Goal: Find specific page/section: Find specific page/section

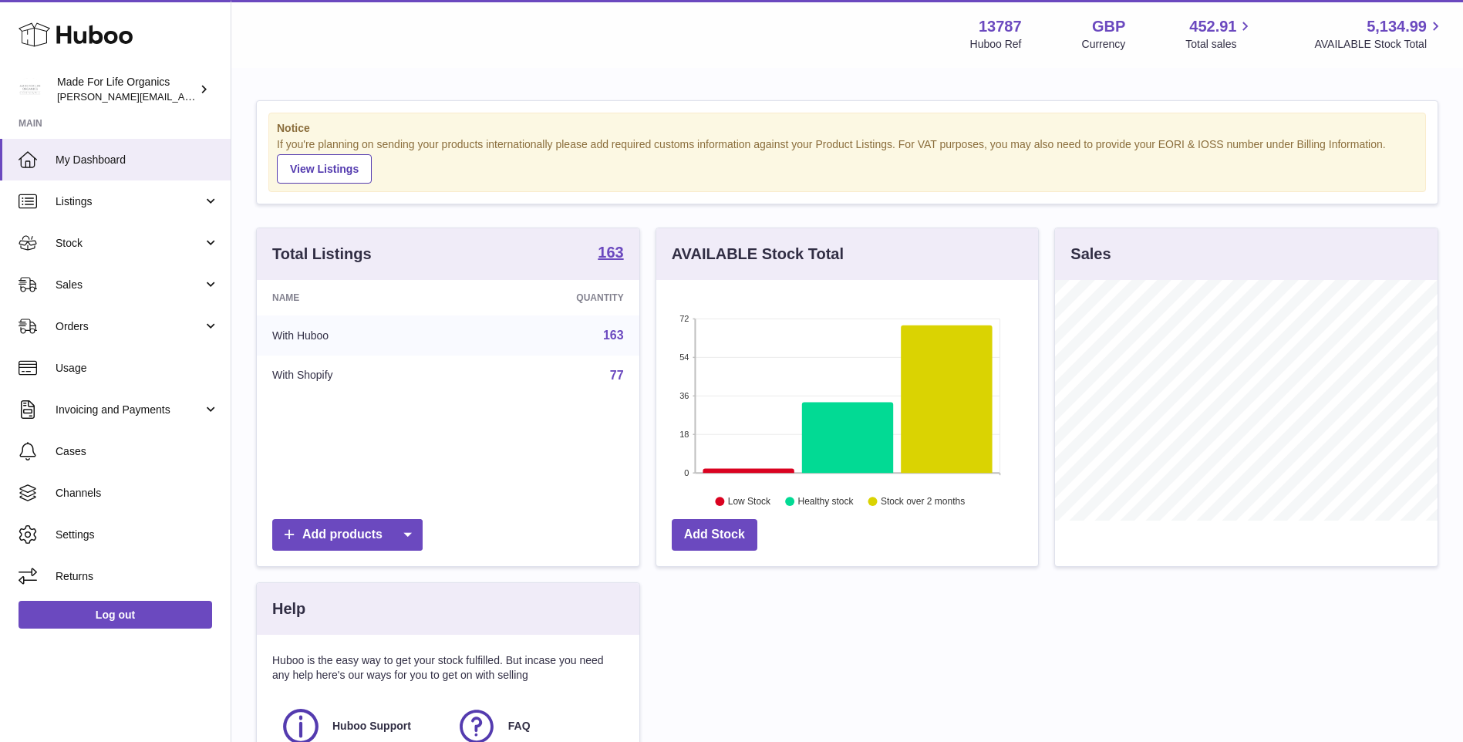
scroll to position [241, 382]
click at [74, 287] on span "Sales" at bounding box center [129, 285] width 147 height 15
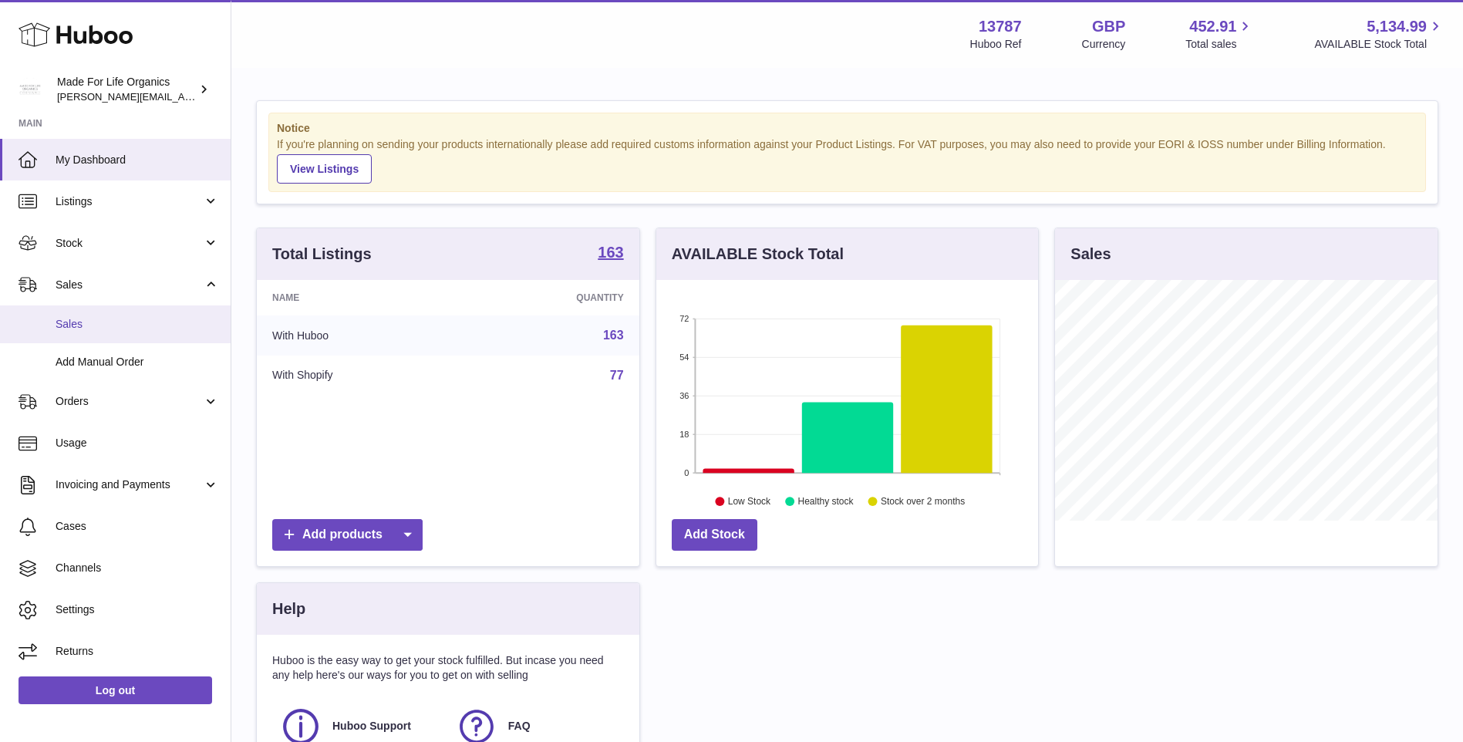
click at [79, 328] on span "Sales" at bounding box center [138, 324] width 164 height 15
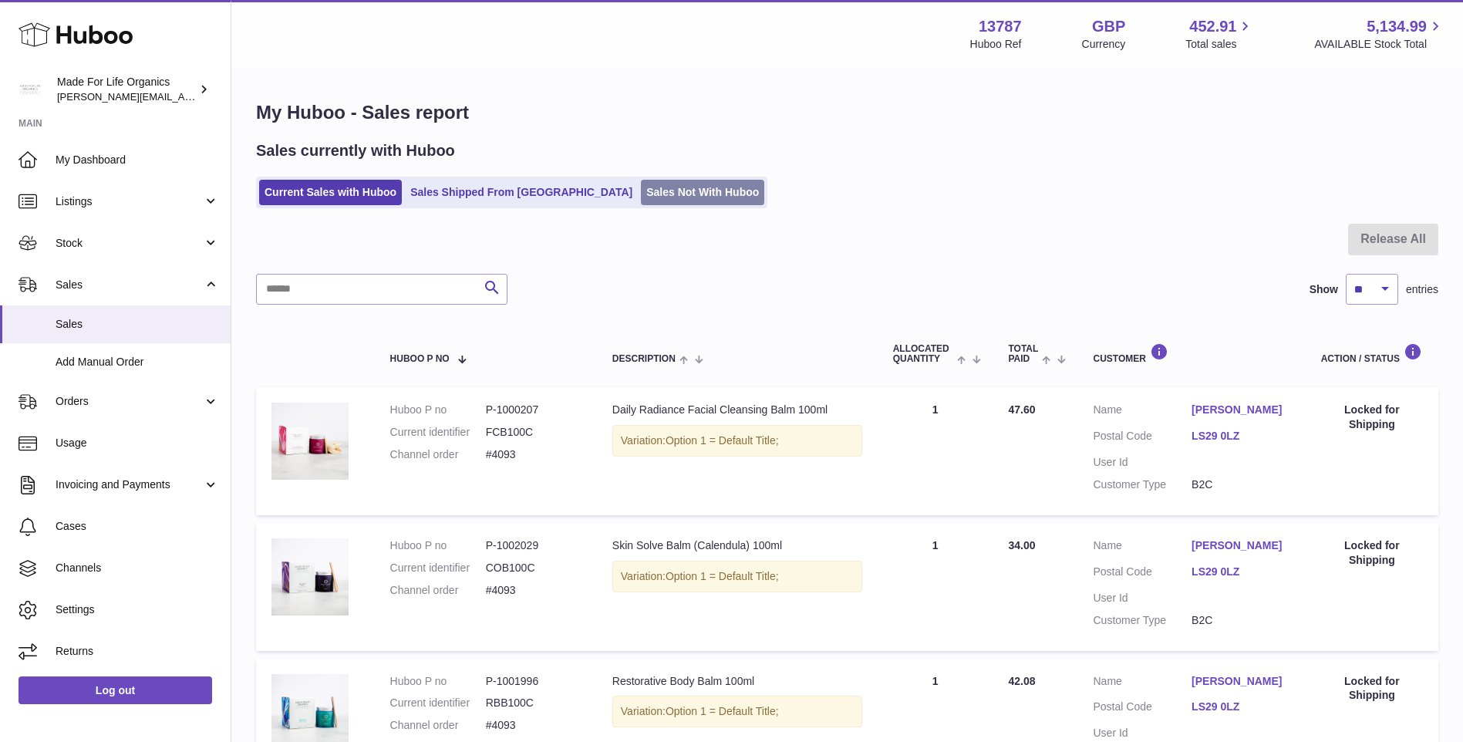
click at [641, 197] on link "Sales Not With Huboo" at bounding box center [702, 192] width 123 height 25
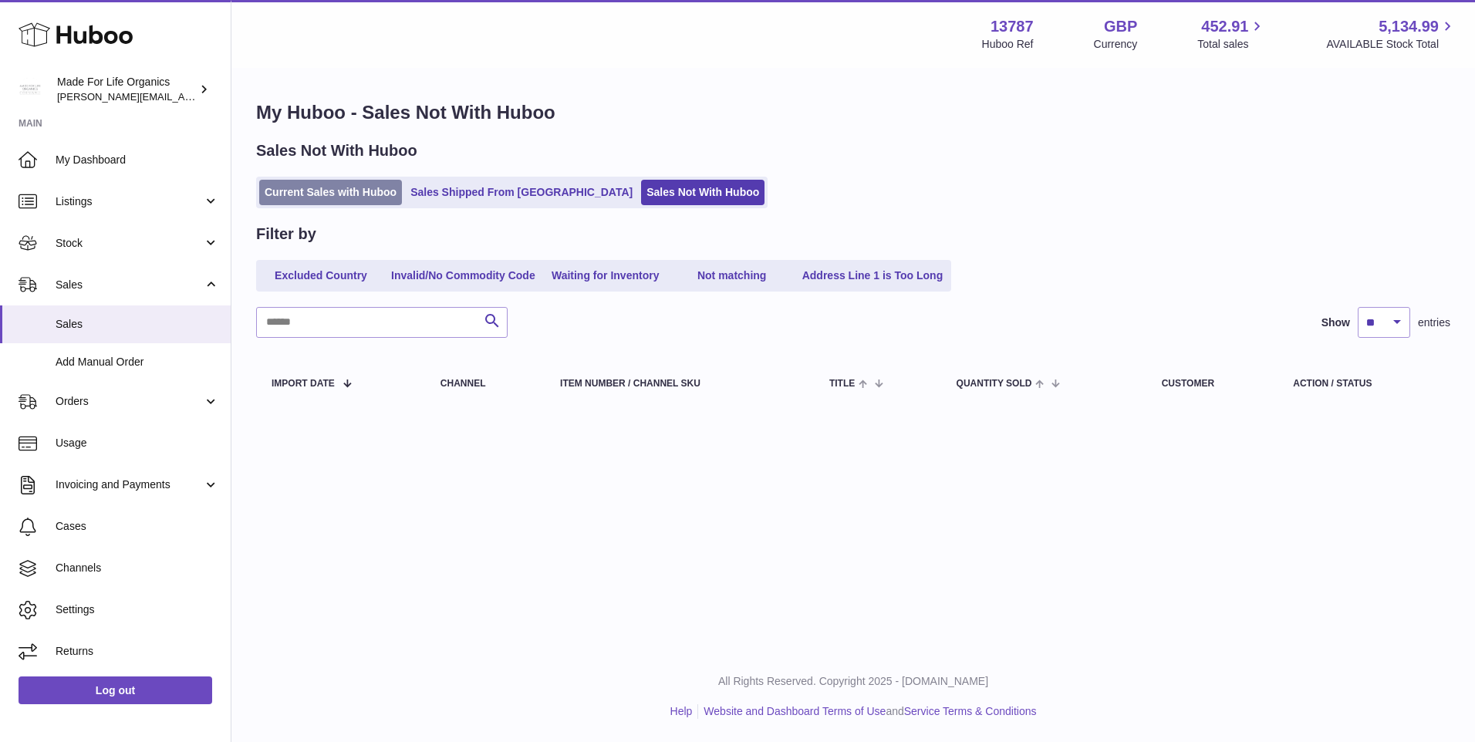
click at [356, 187] on link "Current Sales with Huboo" at bounding box center [330, 192] width 143 height 25
